Goal: Information Seeking & Learning: Learn about a topic

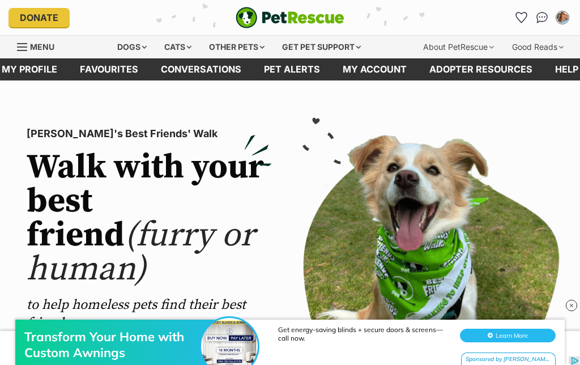
click at [126, 45] on div "Dogs" at bounding box center [131, 47] width 45 height 23
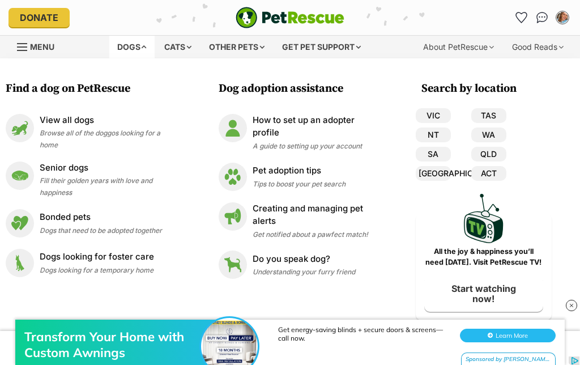
click at [86, 114] on p "View all dogs" at bounding box center [109, 120] width 139 height 13
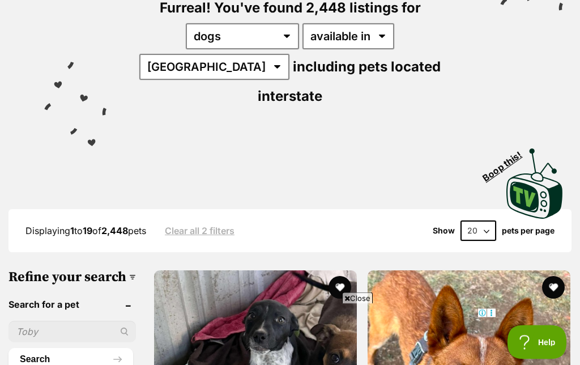
scroll to position [171, 0]
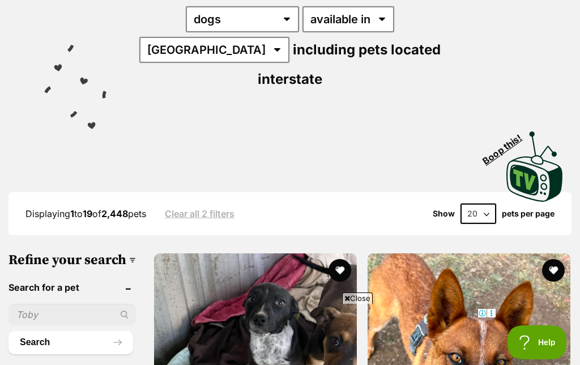
click at [57, 304] on input "text" at bounding box center [73, 315] width 128 height 22
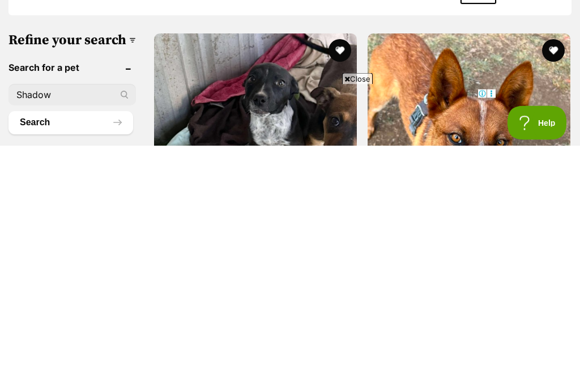
scroll to position [391, 0]
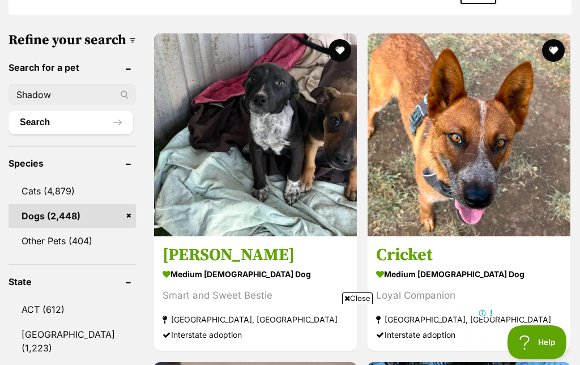
type input "Shadow"
click at [64, 111] on button "Search" at bounding box center [71, 122] width 125 height 23
